Goal: Task Accomplishment & Management: Manage account settings

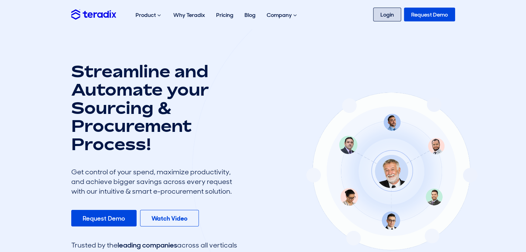
click at [388, 13] on link "Login" at bounding box center [387, 15] width 28 height 14
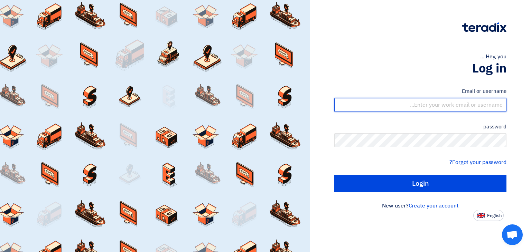
click at [462, 102] on input "text" at bounding box center [420, 105] width 172 height 14
drag, startPoint x: 500, startPoint y: 104, endPoint x: 506, endPoint y: 104, distance: 6.2
click at [503, 103] on input "ahmad@phc-sa.com0" at bounding box center [420, 105] width 172 height 14
click at [334, 175] on input "Login" at bounding box center [420, 183] width 172 height 17
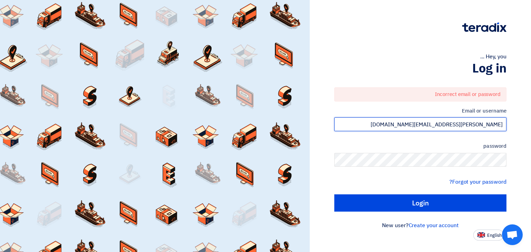
drag, startPoint x: 467, startPoint y: 124, endPoint x: 431, endPoint y: 114, distance: 37.0
click at [431, 114] on div "Email or username ahmad@phc-sa.com" at bounding box center [420, 119] width 172 height 25
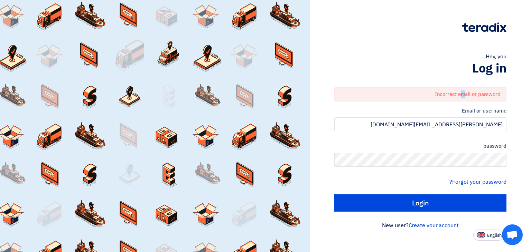
click at [464, 95] on font "Incorrect email or password" at bounding box center [468, 95] width 66 height 8
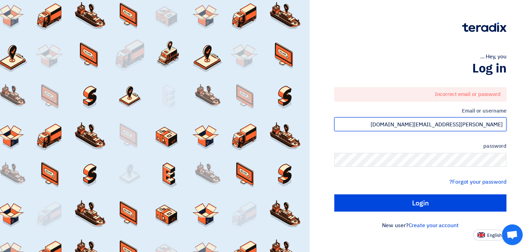
click at [470, 122] on input "ahmad@phc-sa.com" at bounding box center [420, 125] width 172 height 14
drag, startPoint x: 456, startPoint y: 125, endPoint x: 471, endPoint y: 126, distance: 14.2
click at [471, 126] on input "ahmad@phc-sa.com" at bounding box center [420, 125] width 172 height 14
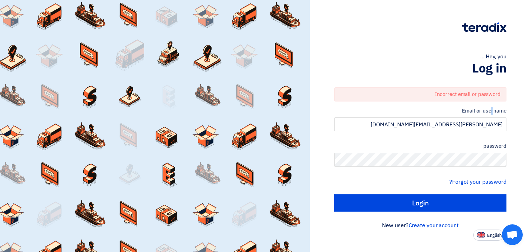
click at [494, 112] on font "Email or username" at bounding box center [484, 111] width 45 height 8
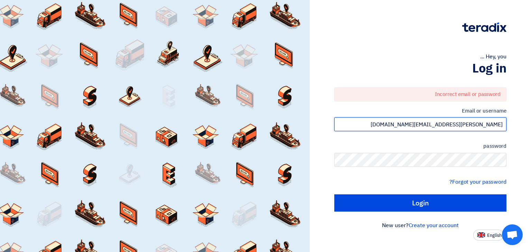
click at [475, 123] on input "ahmad@phc-sa.com" at bounding box center [420, 125] width 172 height 14
click at [468, 126] on input "ahmad@phc-sa.com" at bounding box center [420, 125] width 172 height 14
click at [458, 124] on input "ahmad@phc-sa.com" at bounding box center [420, 125] width 172 height 14
drag, startPoint x: 470, startPoint y: 123, endPoint x: 440, endPoint y: 123, distance: 29.7
click at [446, 122] on input "ahmad@phc-sa.com" at bounding box center [420, 125] width 172 height 14
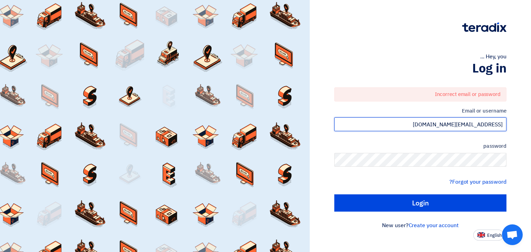
type input "a.zayed@phc-sa.com"
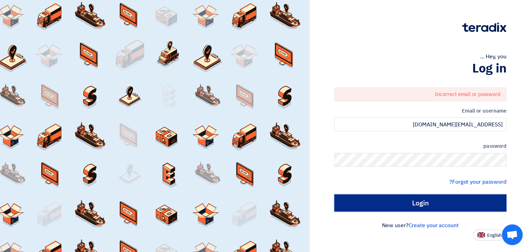
click at [413, 196] on input "Login" at bounding box center [420, 203] width 172 height 17
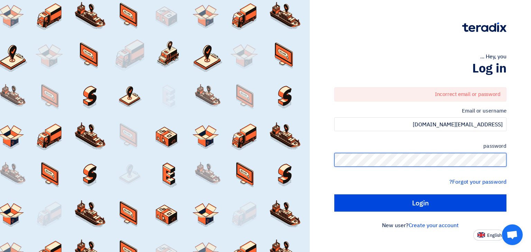
click at [531, 170] on div "Hey, you ... Log in Incorrect email or password Email or username a.zayed@phc-s…" at bounding box center [420, 126] width 221 height 252
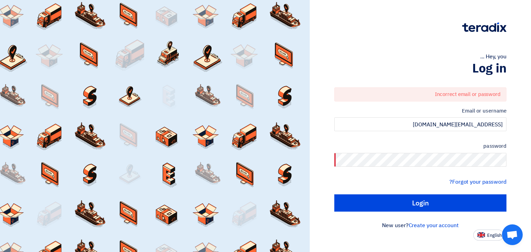
drag, startPoint x: 217, startPoint y: 174, endPoint x: 220, endPoint y: 251, distance: 76.5
click at [215, 223] on div at bounding box center [155, 126] width 310 height 252
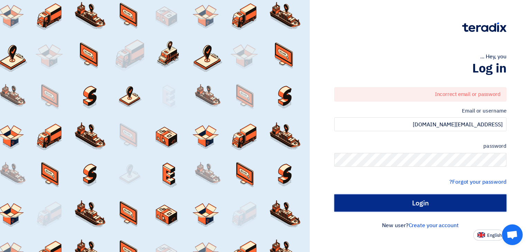
click at [425, 205] on input "Login" at bounding box center [420, 203] width 172 height 17
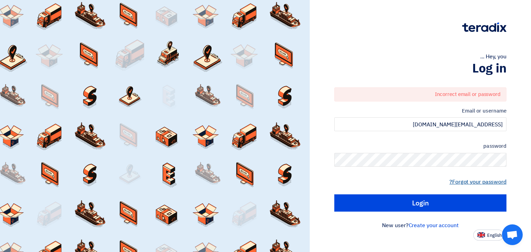
click at [486, 183] on font "Forgot your password?" at bounding box center [477, 182] width 57 height 8
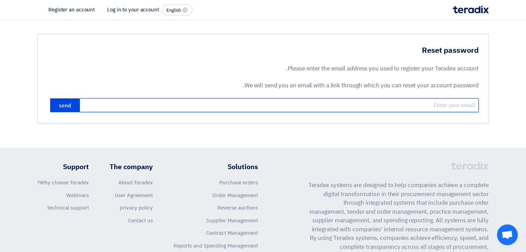
click at [322, 105] on input "email" at bounding box center [279, 106] width 399 height 14
type input "a.zayed@phc-sa.com"
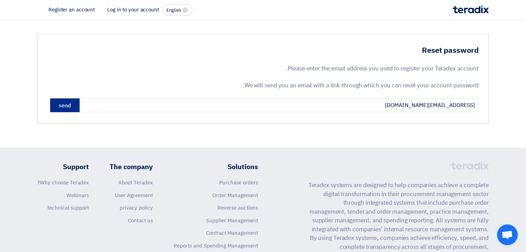
click at [63, 105] on font "send" at bounding box center [65, 106] width 12 height 8
